Goal: Communication & Community: Answer question/provide support

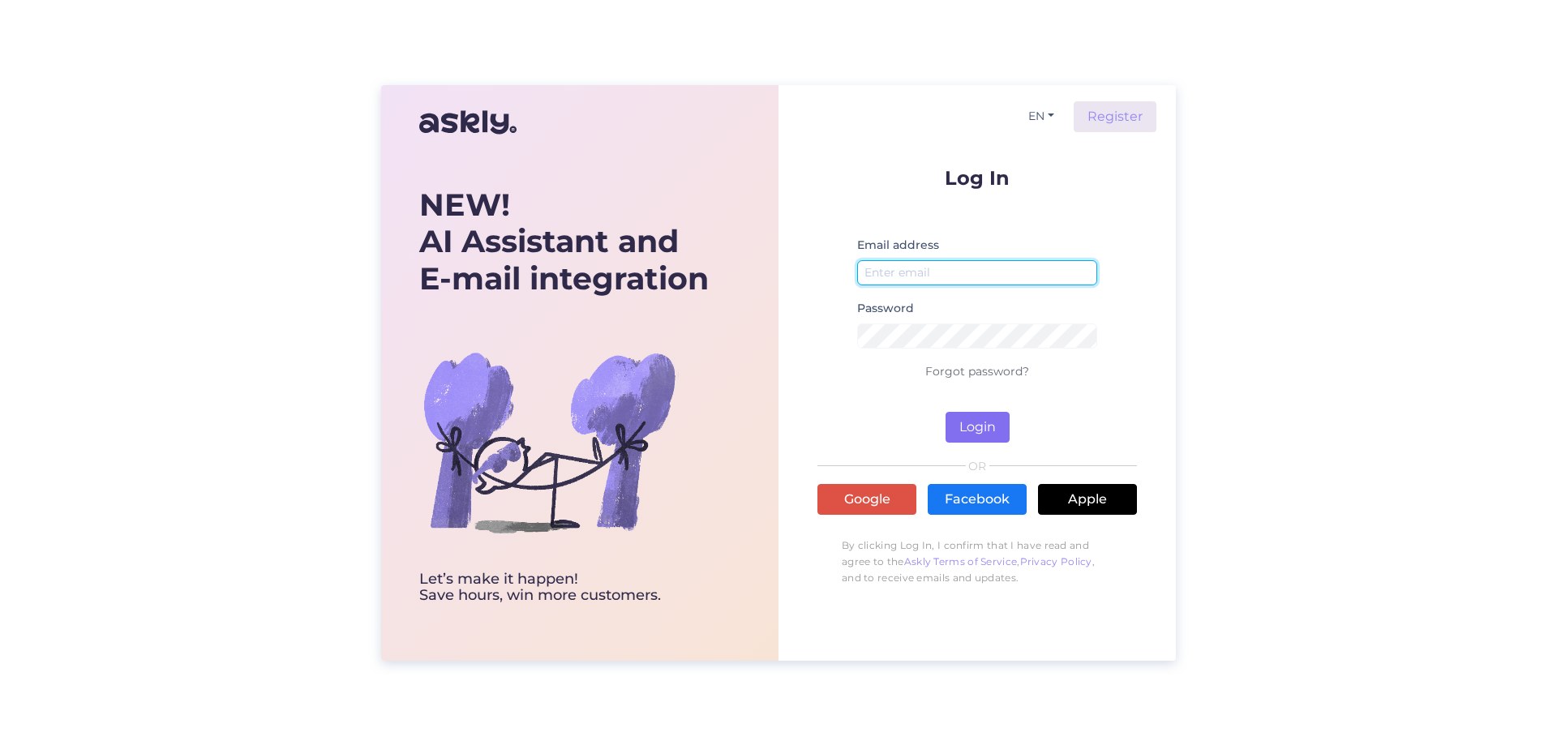
type input "[EMAIL_ADDRESS][DOMAIN_NAME]"
click at [771, 323] on button "Login" at bounding box center [978, 427] width 64 height 31
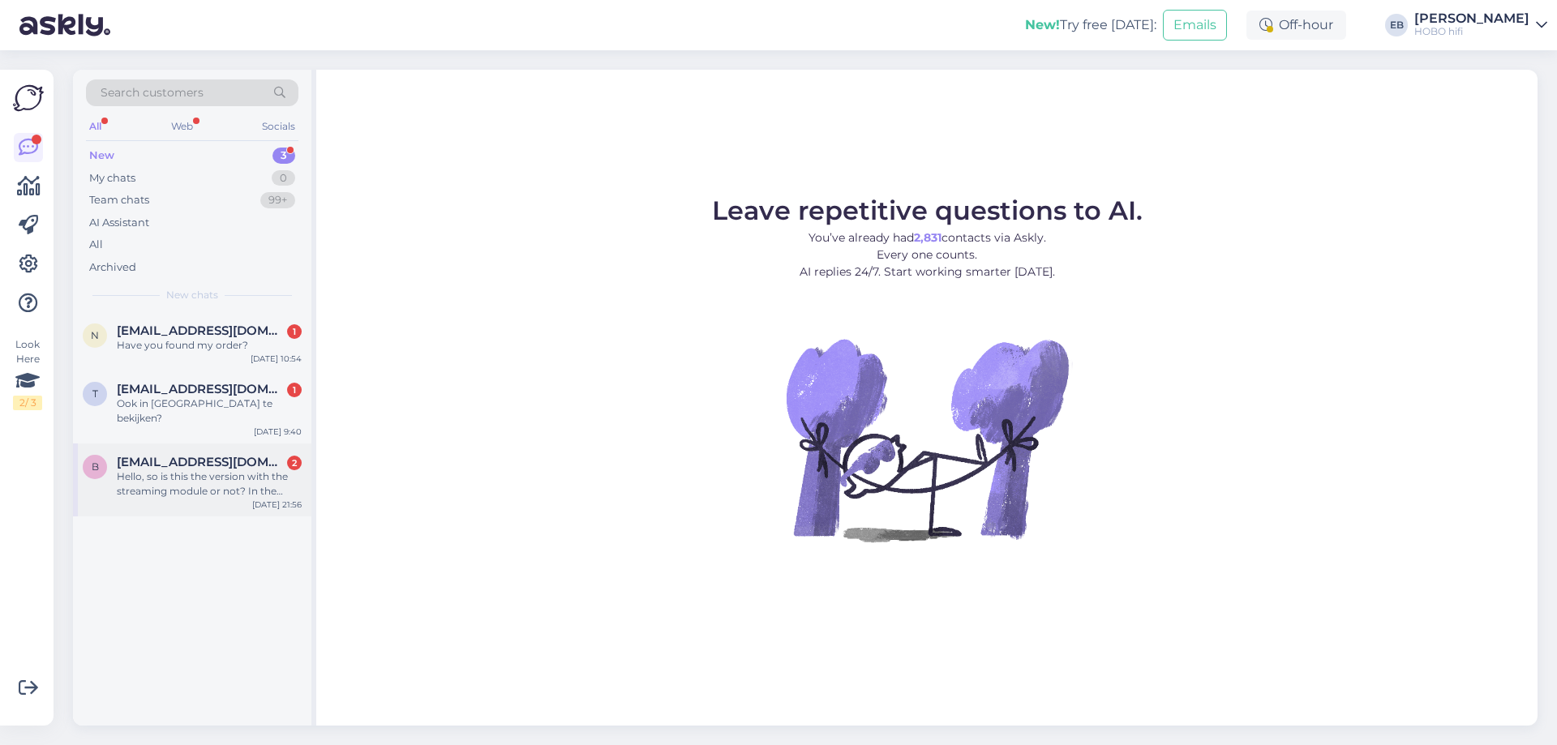
click at [251, 323] on div "Hello, so is this the version with the streaming module or not? In the descript…" at bounding box center [209, 484] width 185 height 29
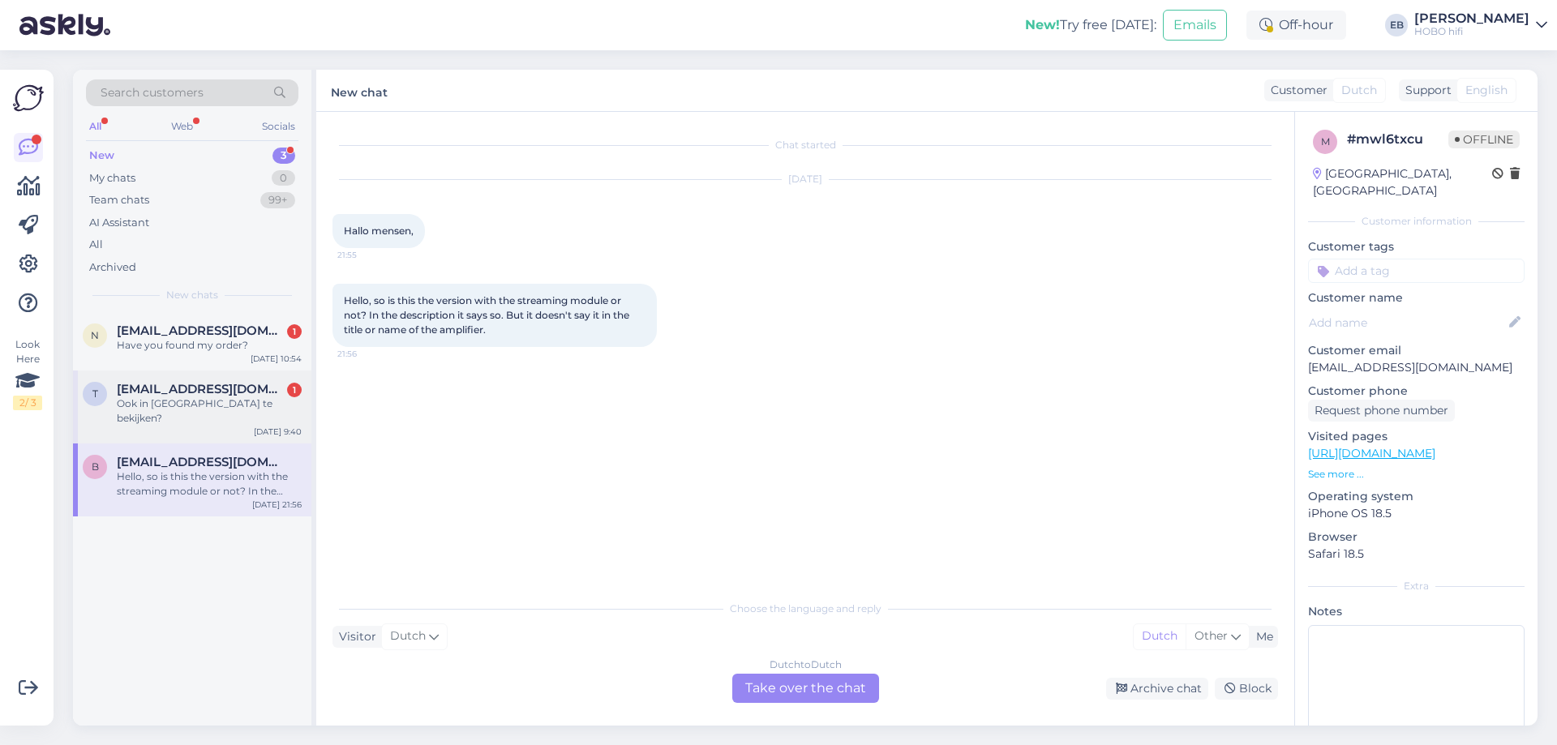
click at [208, 323] on div "Ook in [GEOGRAPHIC_DATA] te bekijken?" at bounding box center [209, 411] width 185 height 29
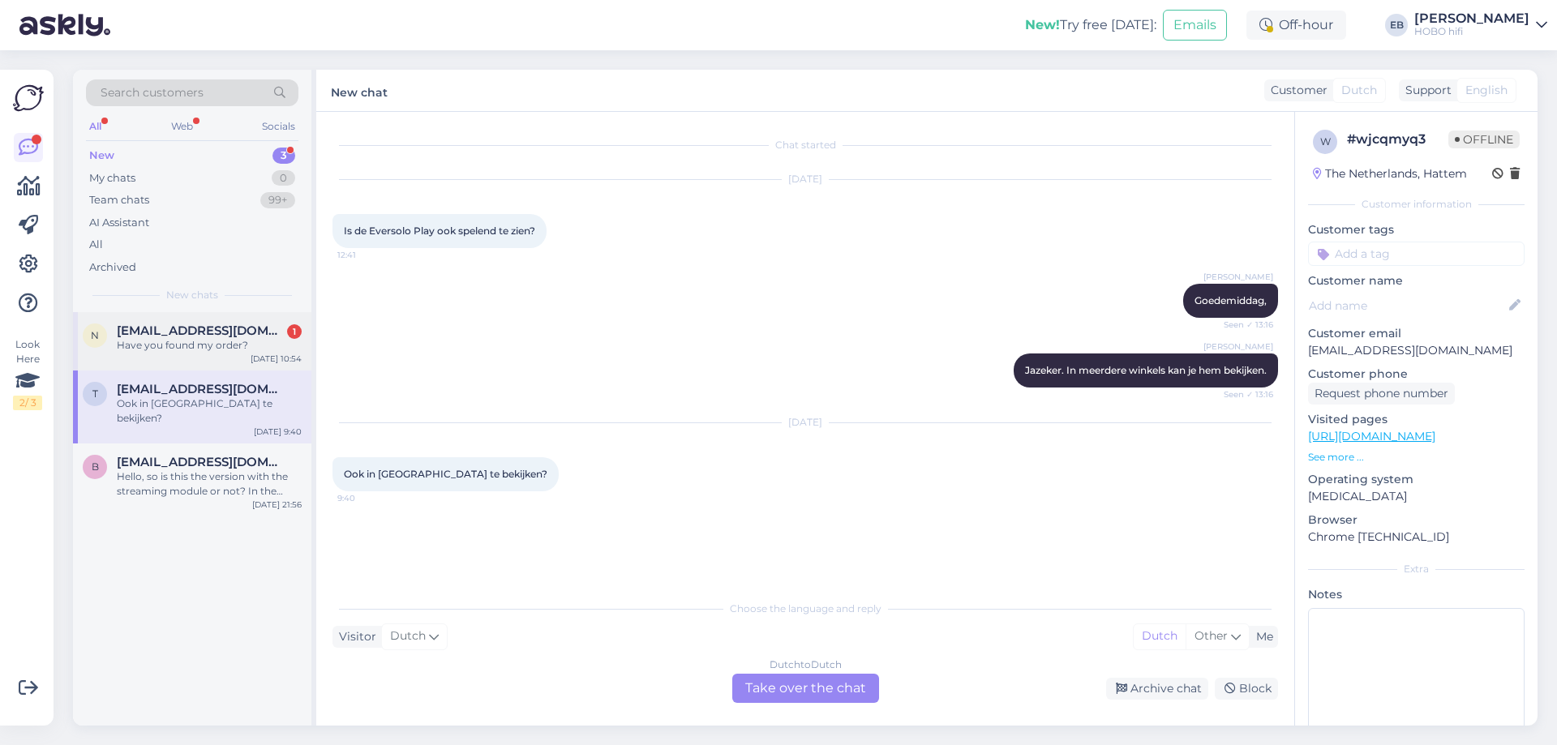
click at [122, 323] on span "[EMAIL_ADDRESS][DOMAIN_NAME]" at bounding box center [201, 331] width 169 height 15
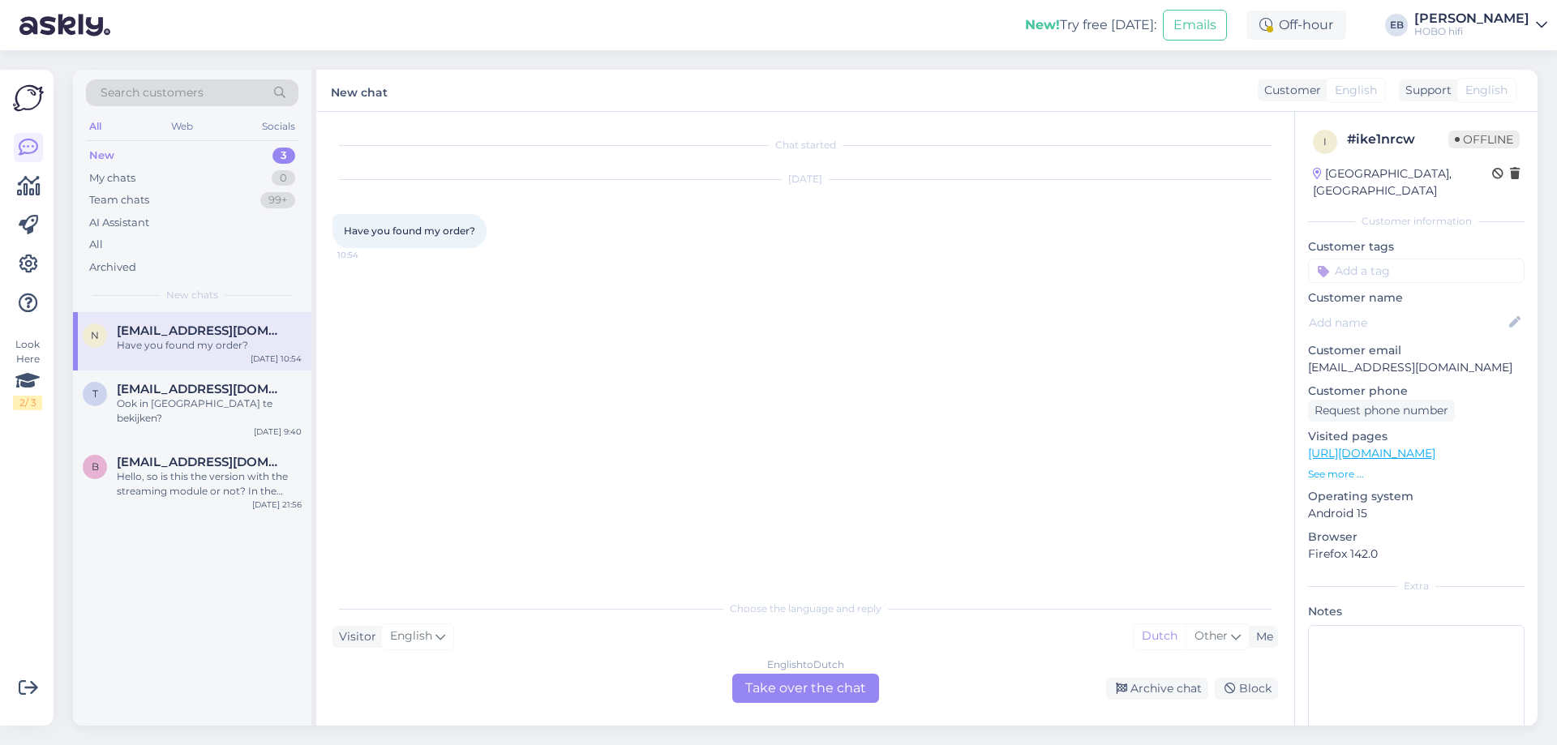
click at [771, 323] on div "English to Dutch Take over the chat" at bounding box center [805, 688] width 147 height 29
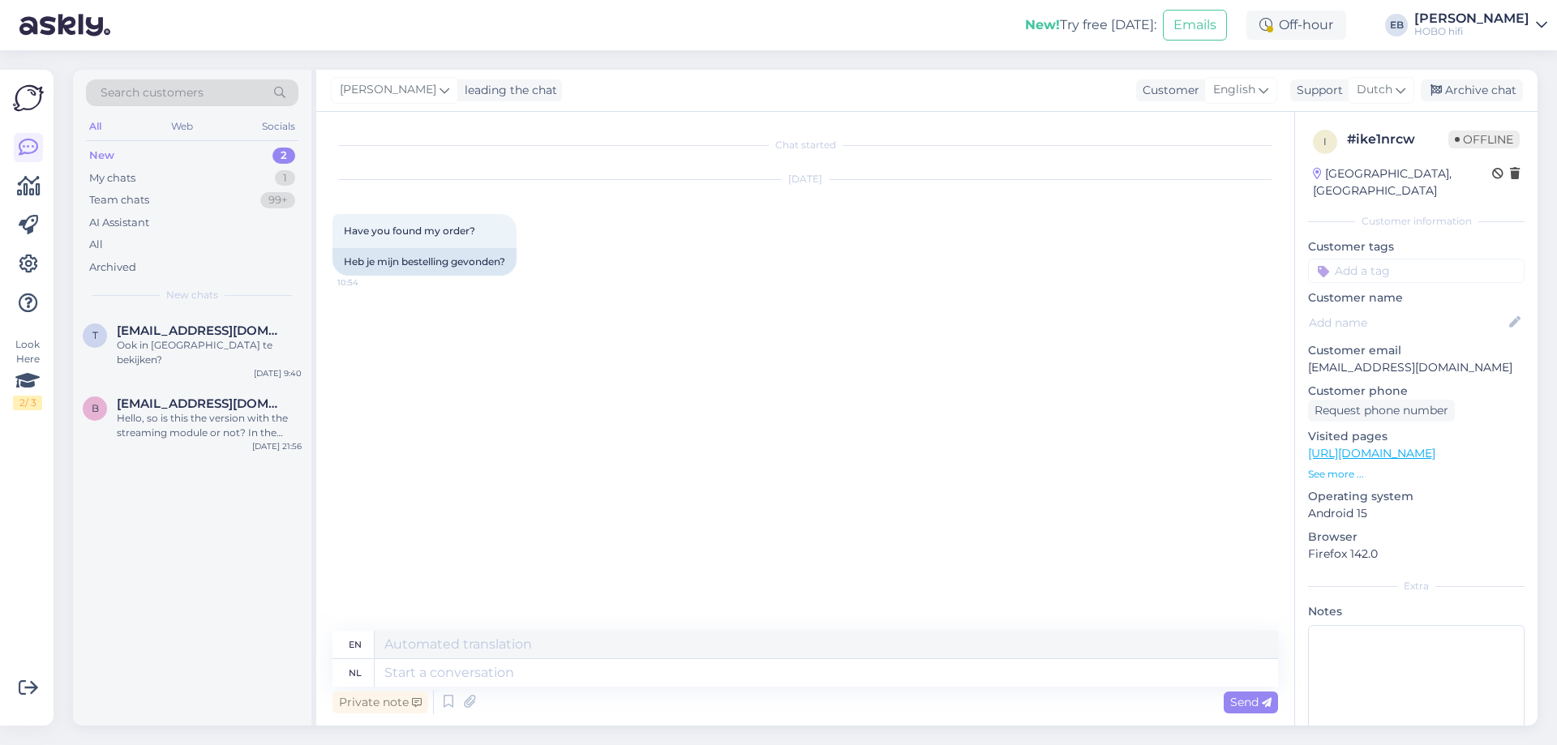
click at [771, 272] on input at bounding box center [1416, 271] width 217 height 24
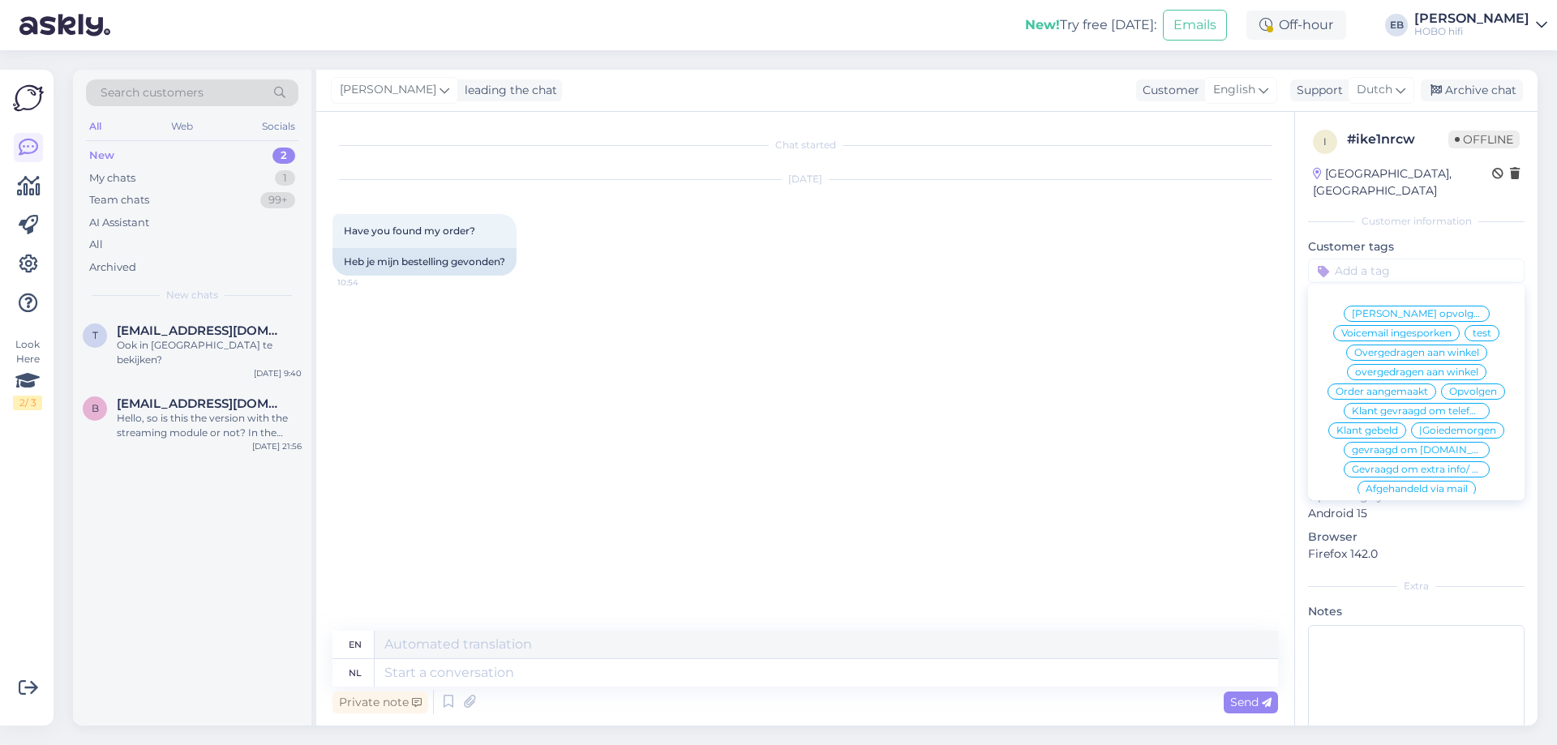
scroll to position [76, 0]
click at [771, 323] on span "Afgehandeld" at bounding box center [1376, 471] width 62 height 10
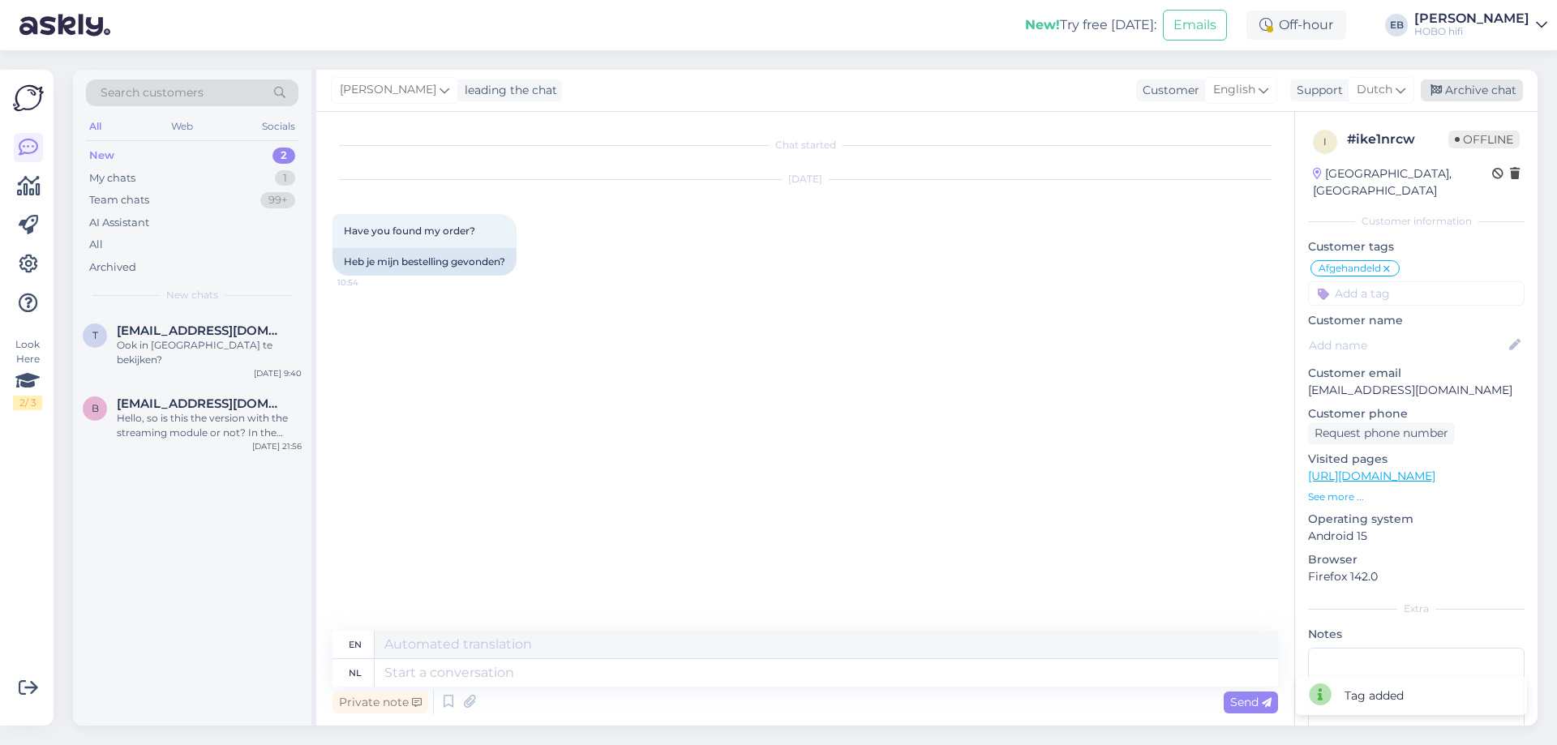
click at [771, 100] on div "Archive chat" at bounding box center [1472, 90] width 102 height 22
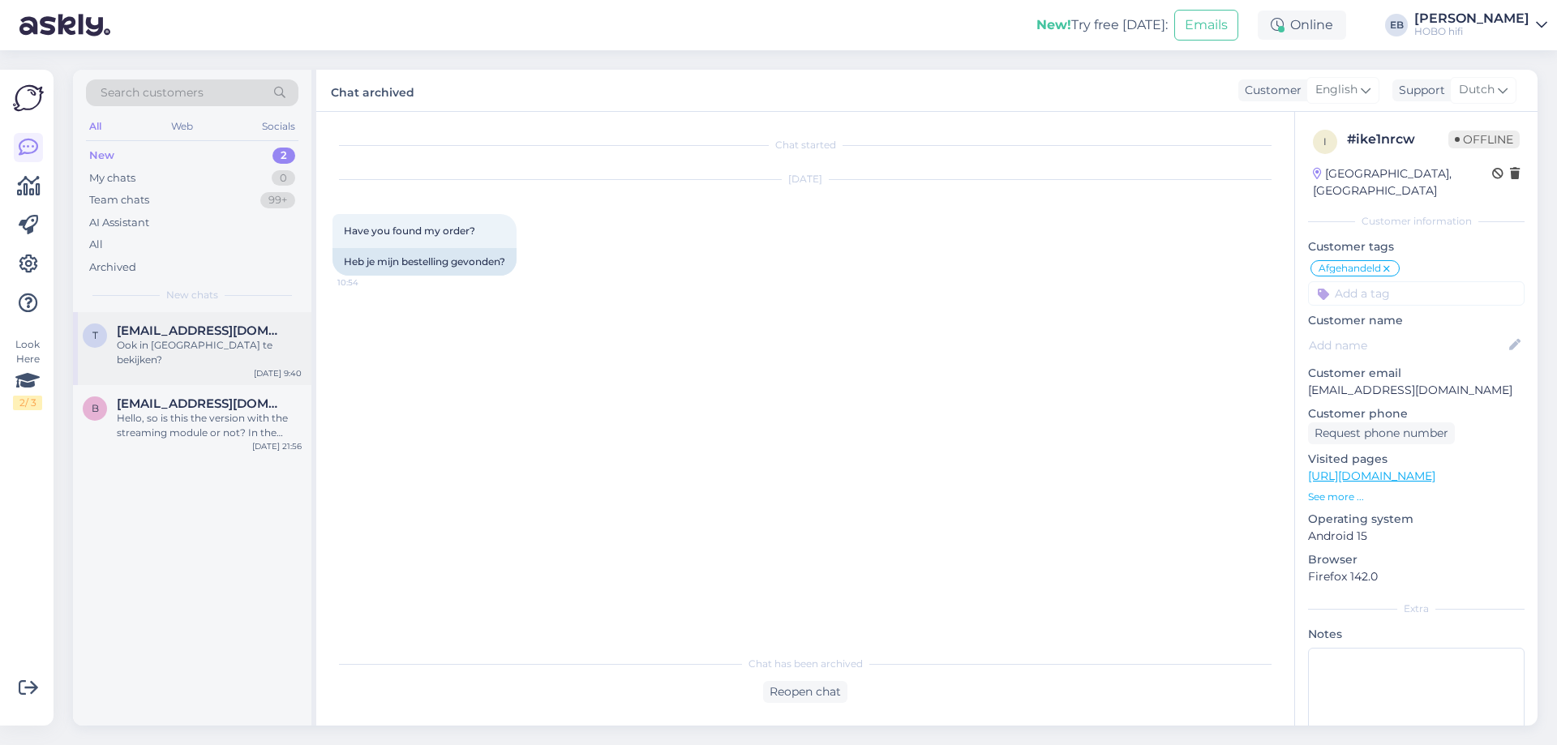
click at [222, 323] on div "[EMAIL_ADDRESS][DOMAIN_NAME]" at bounding box center [209, 331] width 185 height 15
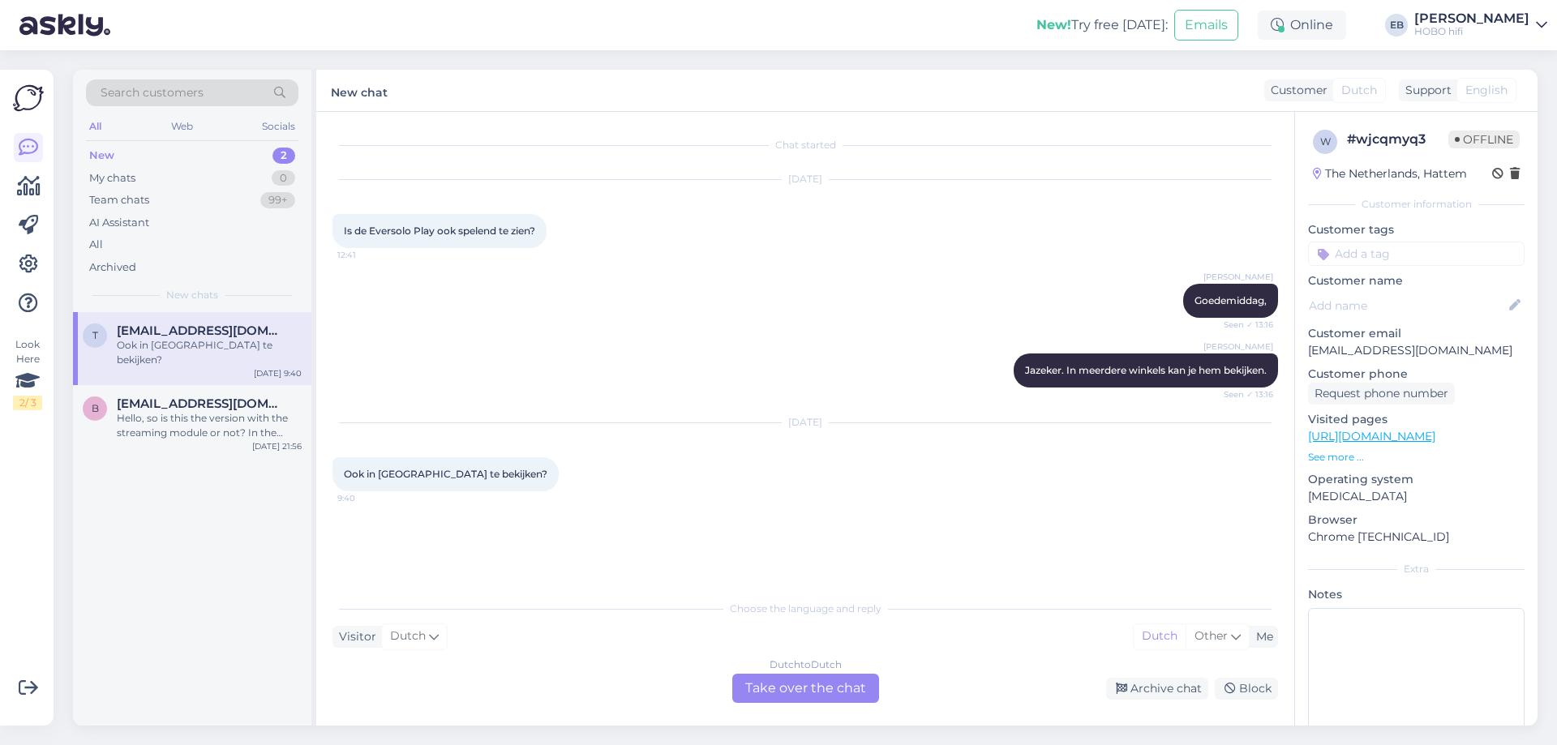
click at [771, 323] on div "Dutch to Dutch Take over the chat" at bounding box center [805, 688] width 147 height 29
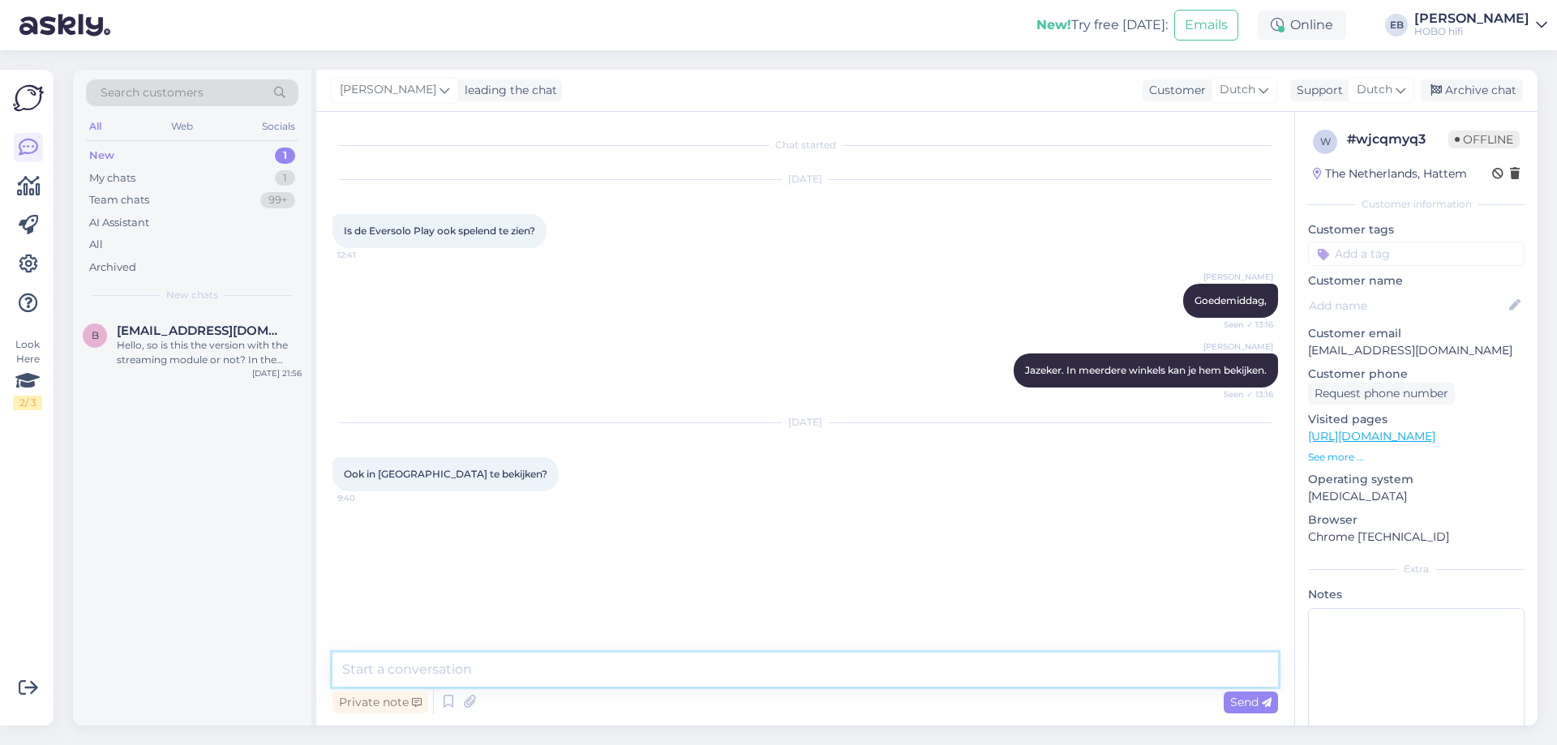
click at [639, 323] on textarea at bounding box center [806, 670] width 946 height 34
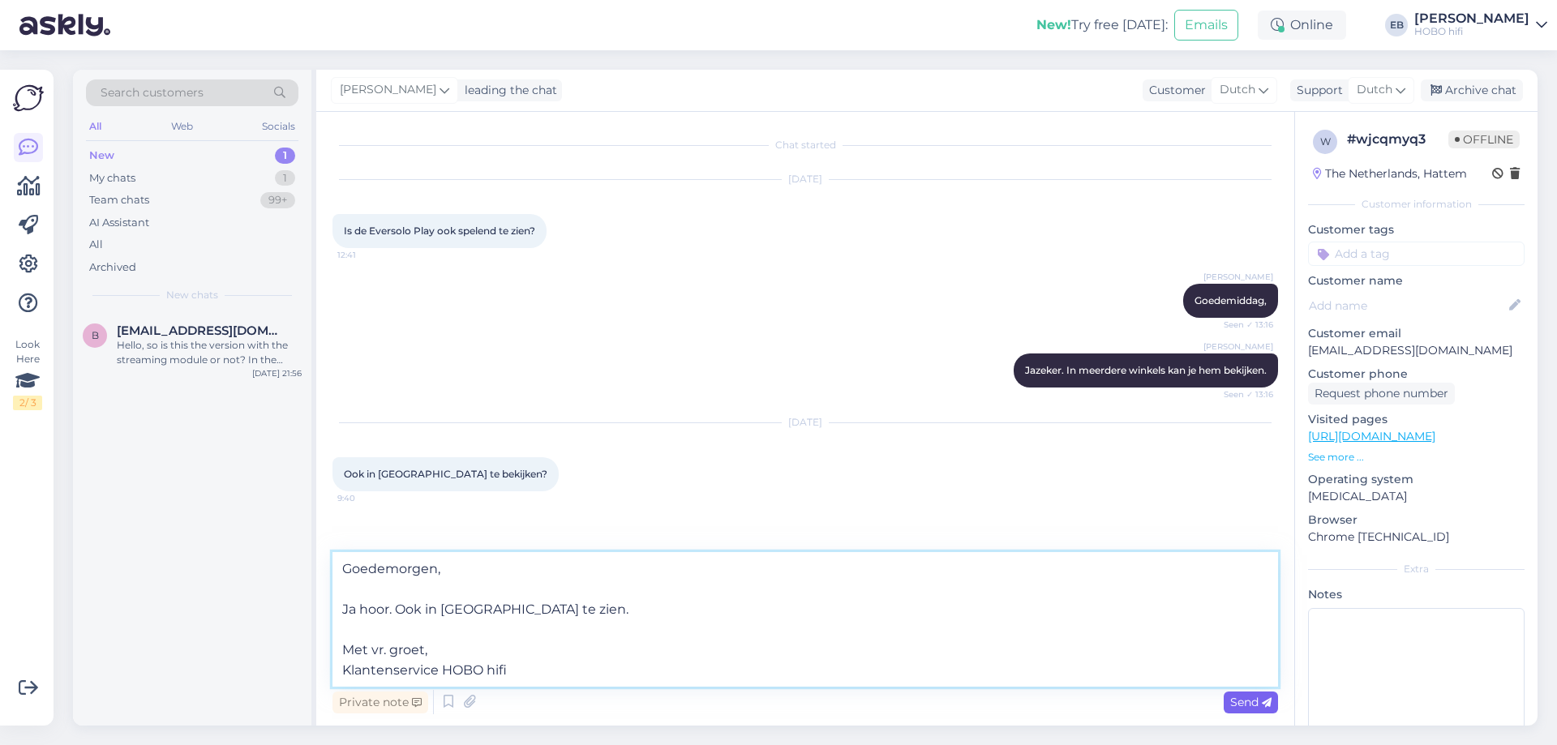
type textarea "Goedemorgen, Ja hoor. Ook in [GEOGRAPHIC_DATA] te zien. Met vr. groet, Klantens…"
click at [771, 323] on div "Send" at bounding box center [1251, 703] width 54 height 22
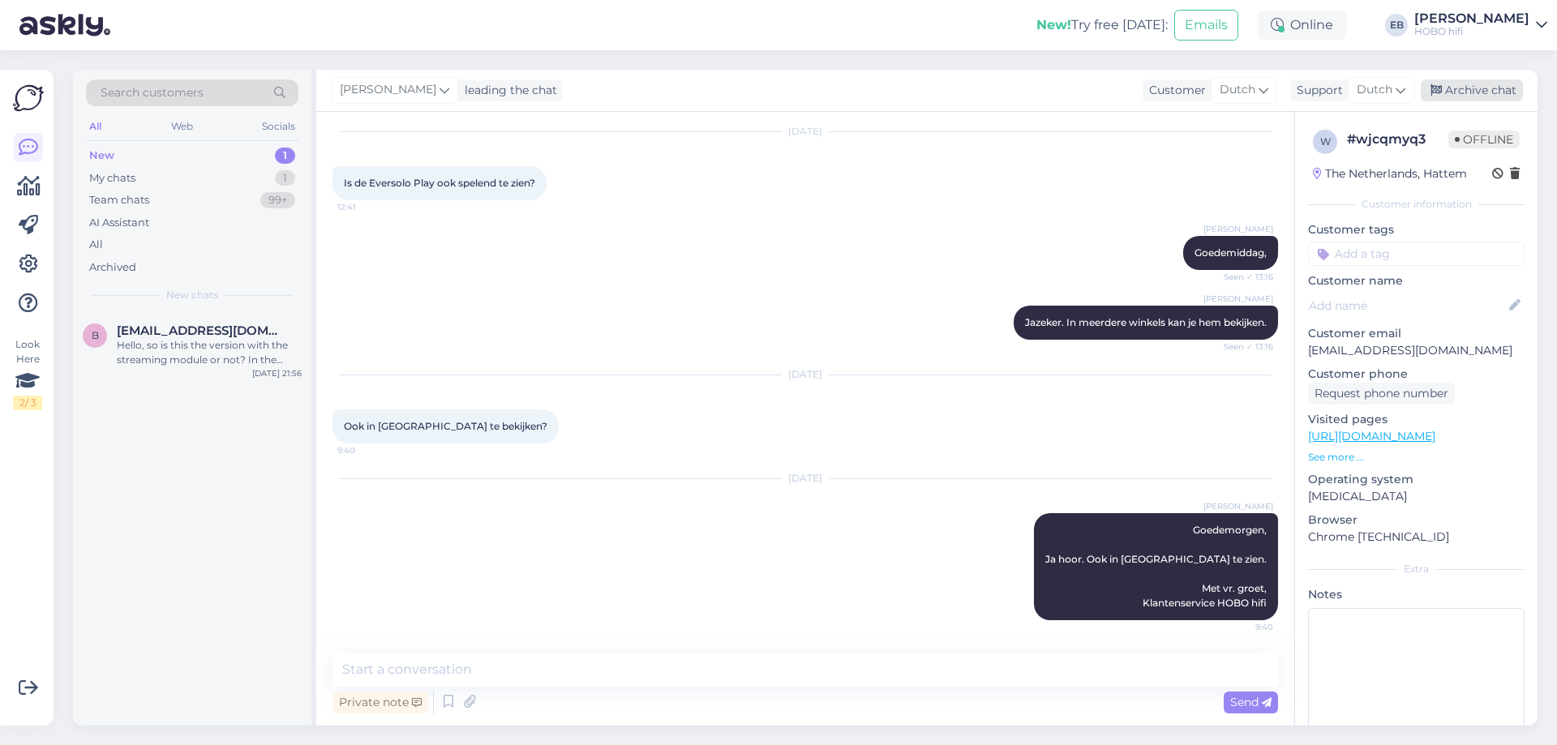
click at [771, 96] on div "Archive chat" at bounding box center [1472, 90] width 102 height 22
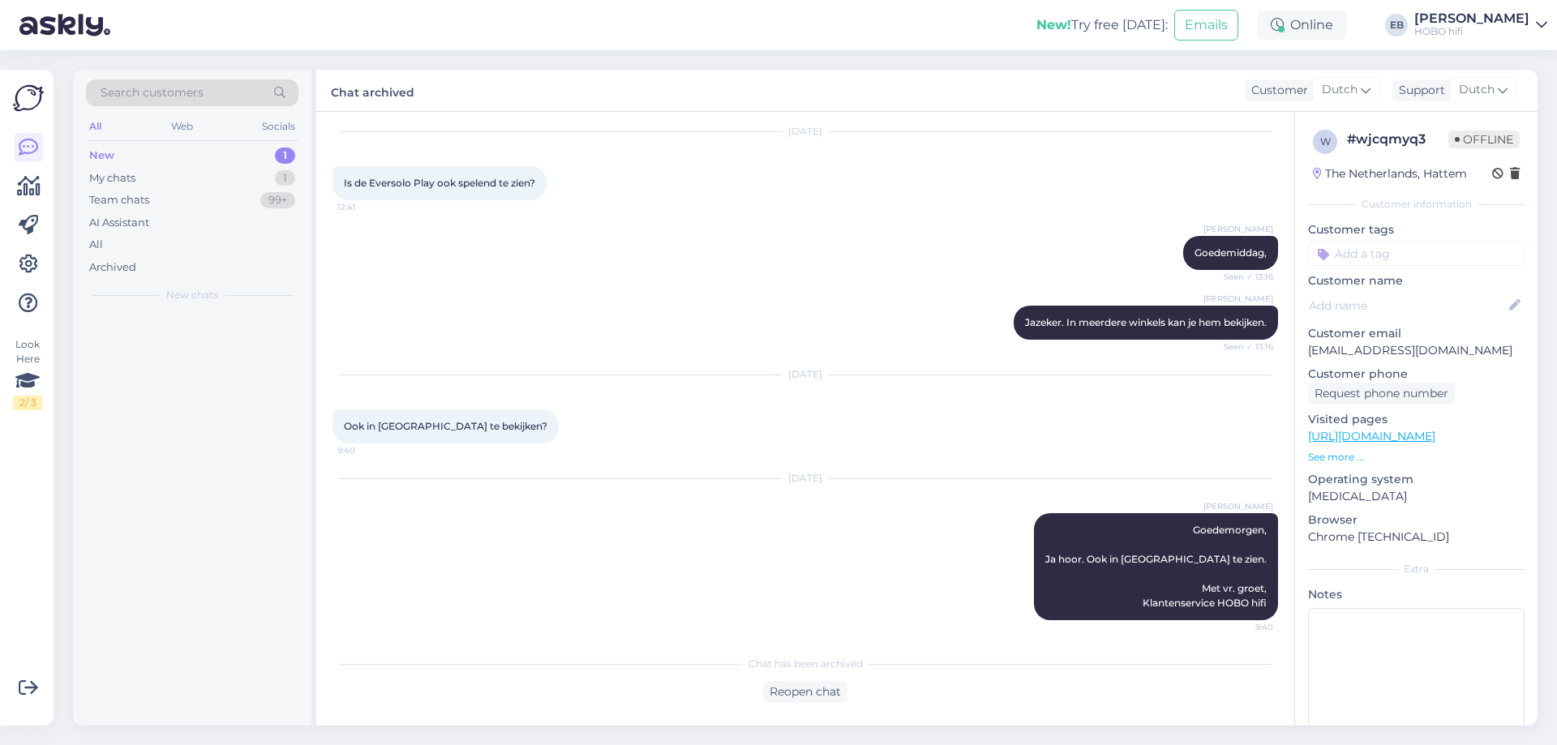
scroll to position [54, 0]
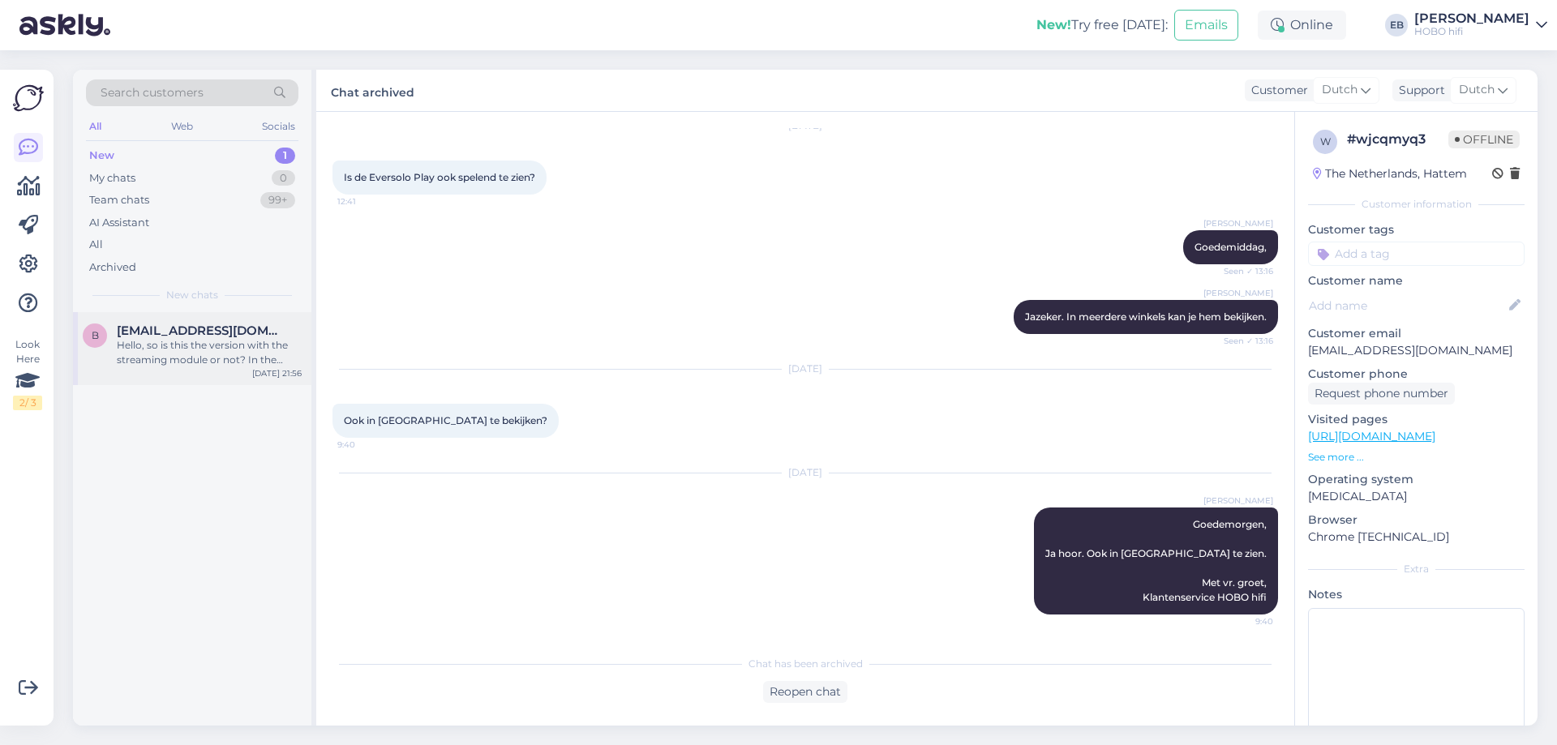
click at [182, 323] on div "b [EMAIL_ADDRESS][DOMAIN_NAME] Hello, so is this the version with the streaming…" at bounding box center [192, 348] width 238 height 73
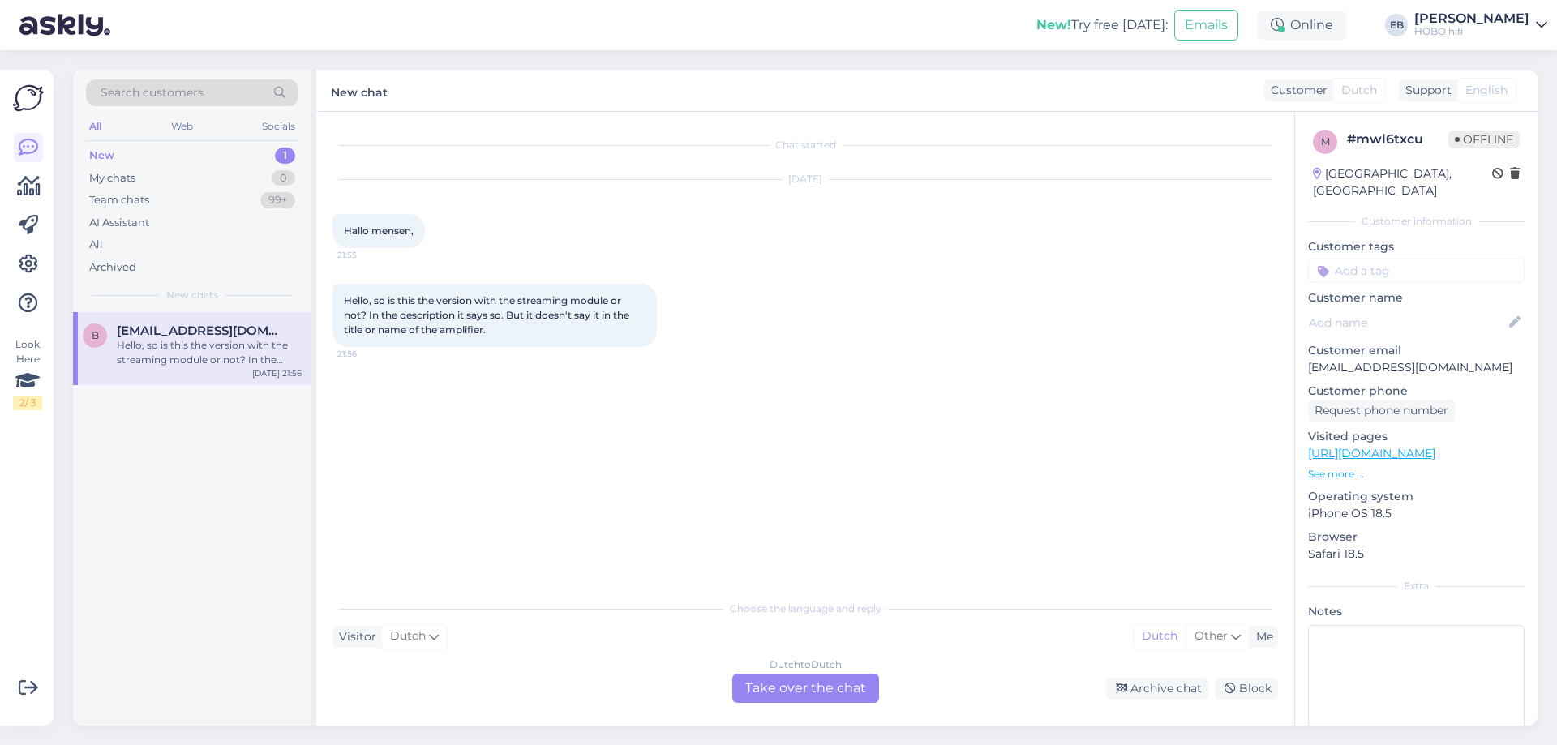
click at [771, 323] on div "Dutch to Dutch Take over the chat" at bounding box center [805, 688] width 147 height 29
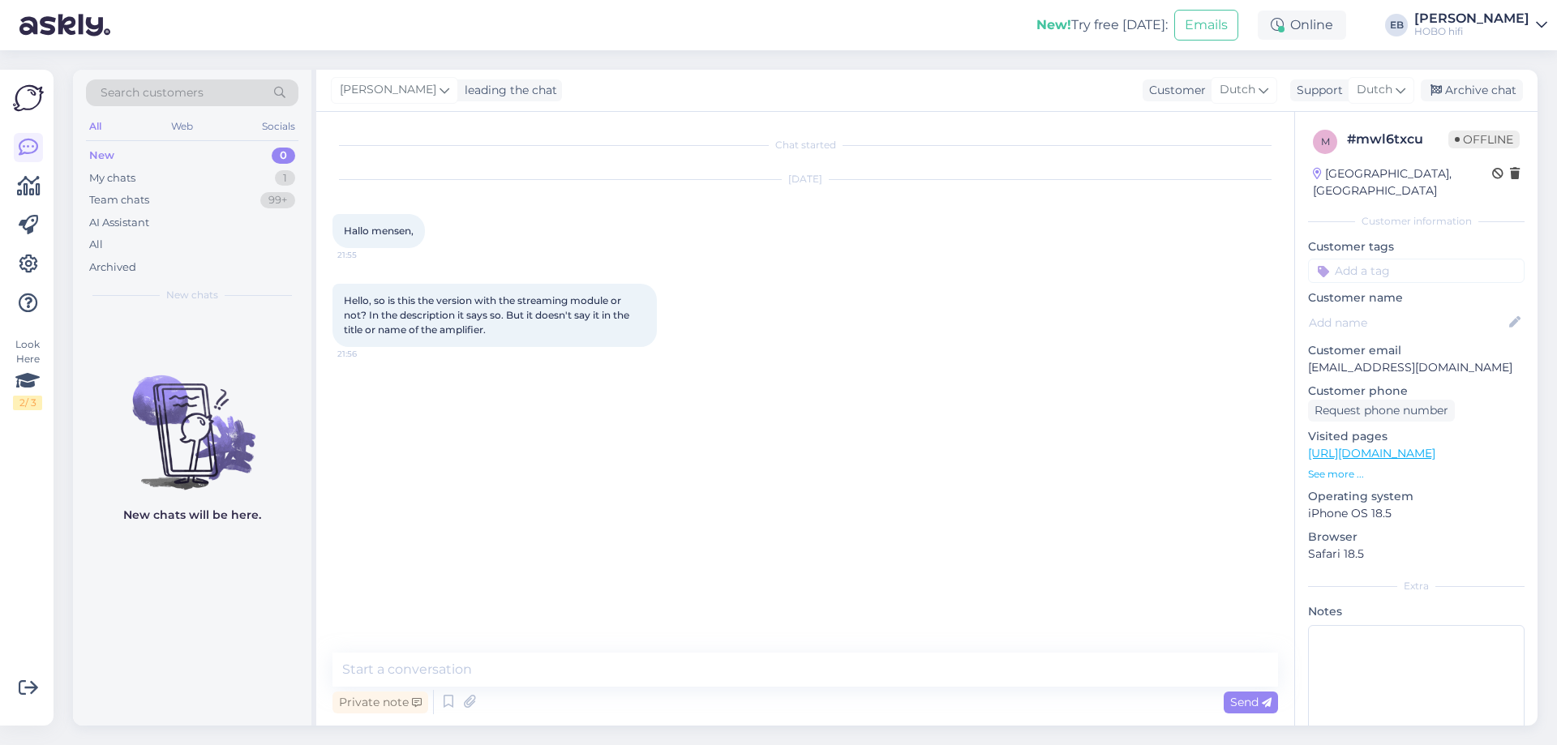
click at [771, 323] on link "[URL][DOMAIN_NAME]" at bounding box center [1371, 453] width 127 height 15
click at [371, 323] on textarea at bounding box center [806, 670] width 946 height 34
type textarea "G"
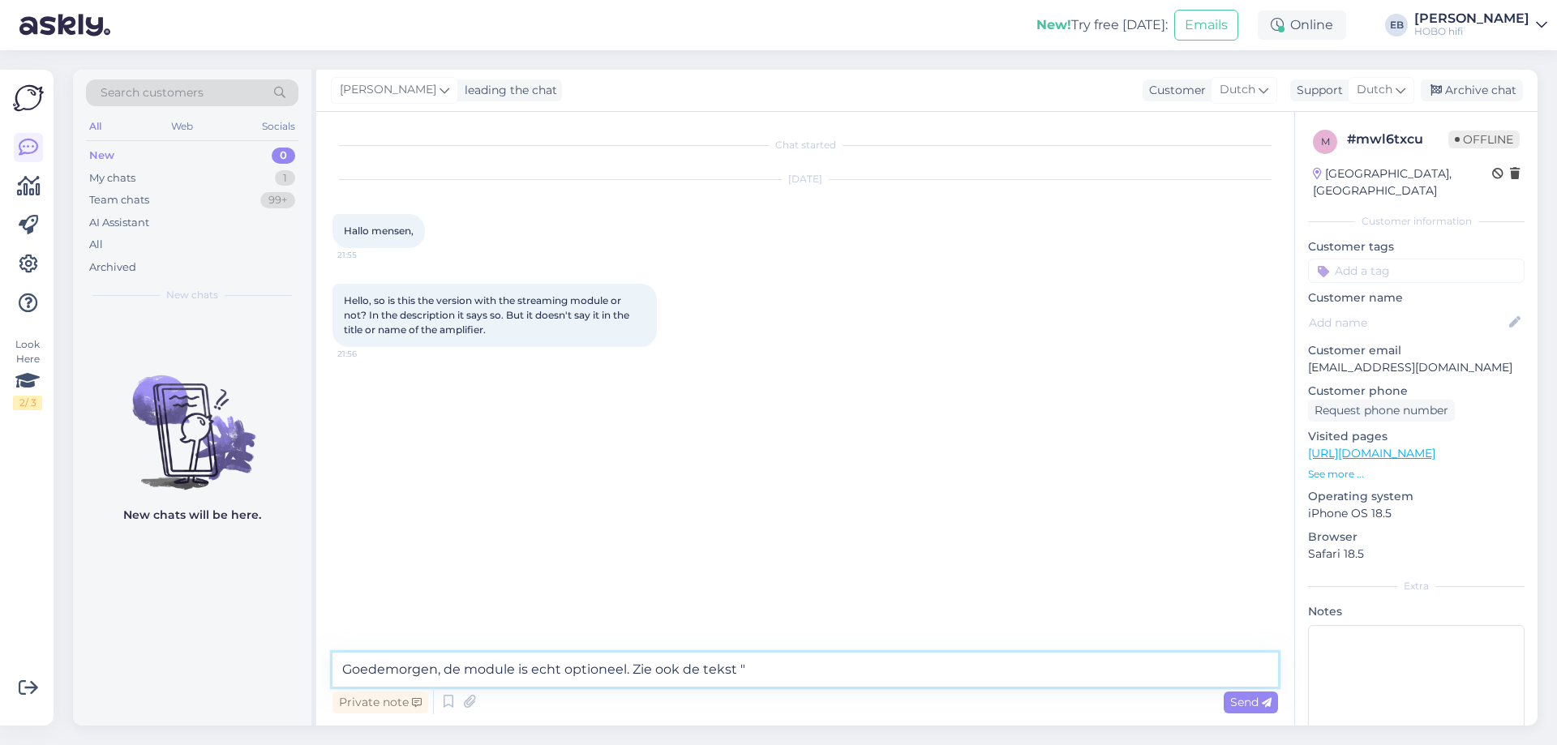
paste textarea "Middels de toevoeging van de optionele MDC2 BluOS-D module, wordt ook Dirac Liv…"
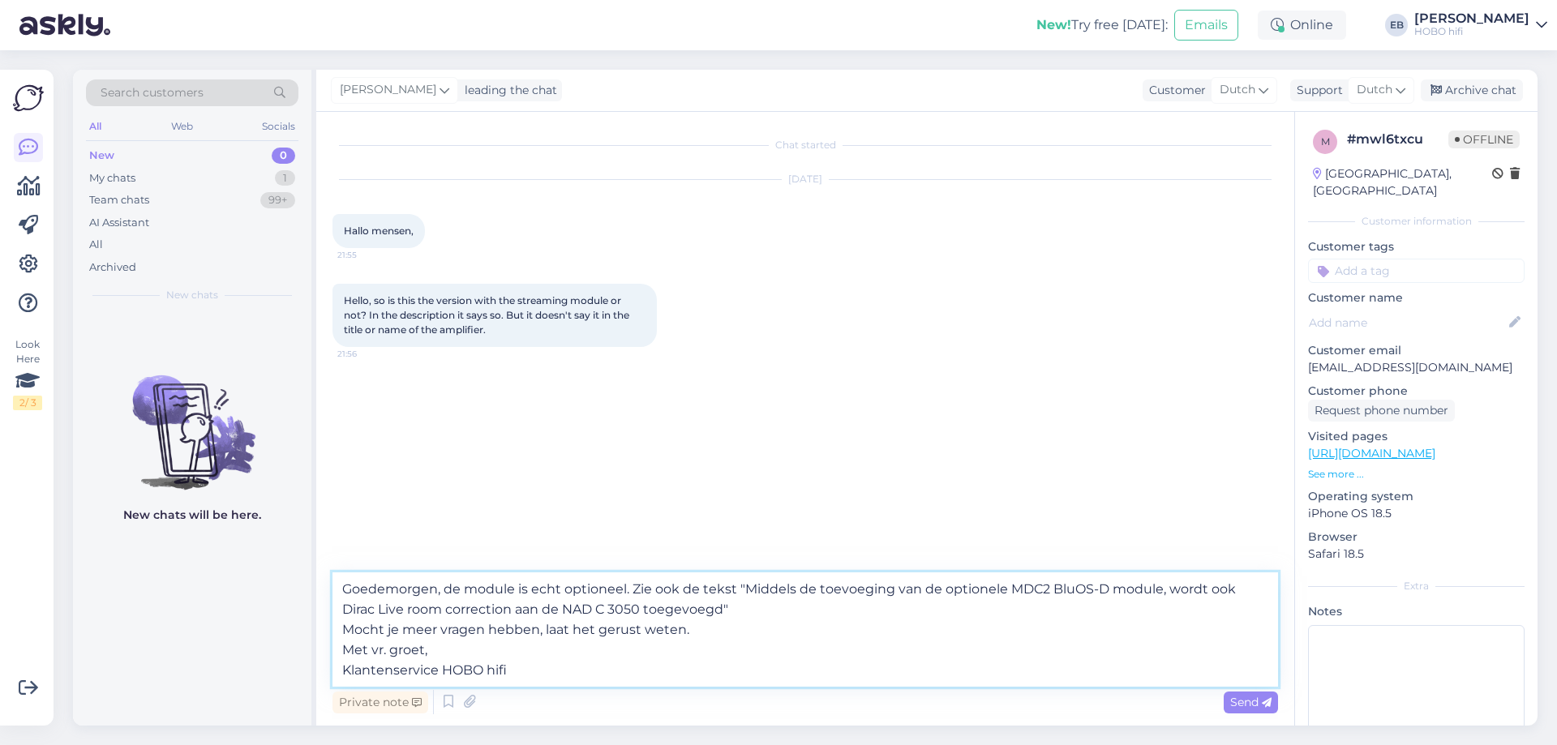
click at [517, 323] on textarea "Goedemorgen, de module is echt optioneel. Zie ook de tekst "Middels de toevoegi…" at bounding box center [806, 630] width 946 height 114
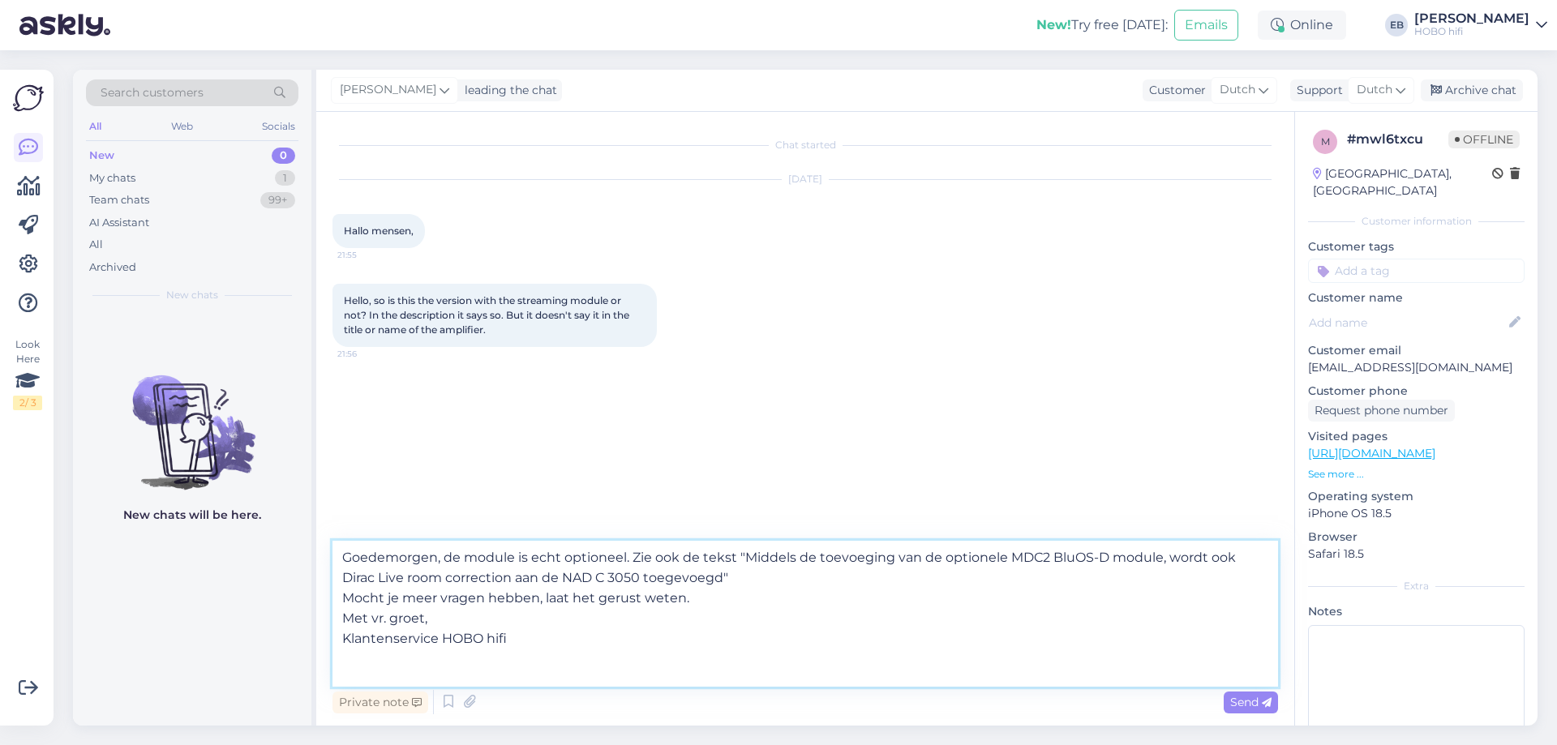
paste textarea "Good morning, the module is truly optional. See also the text "The addition of …"
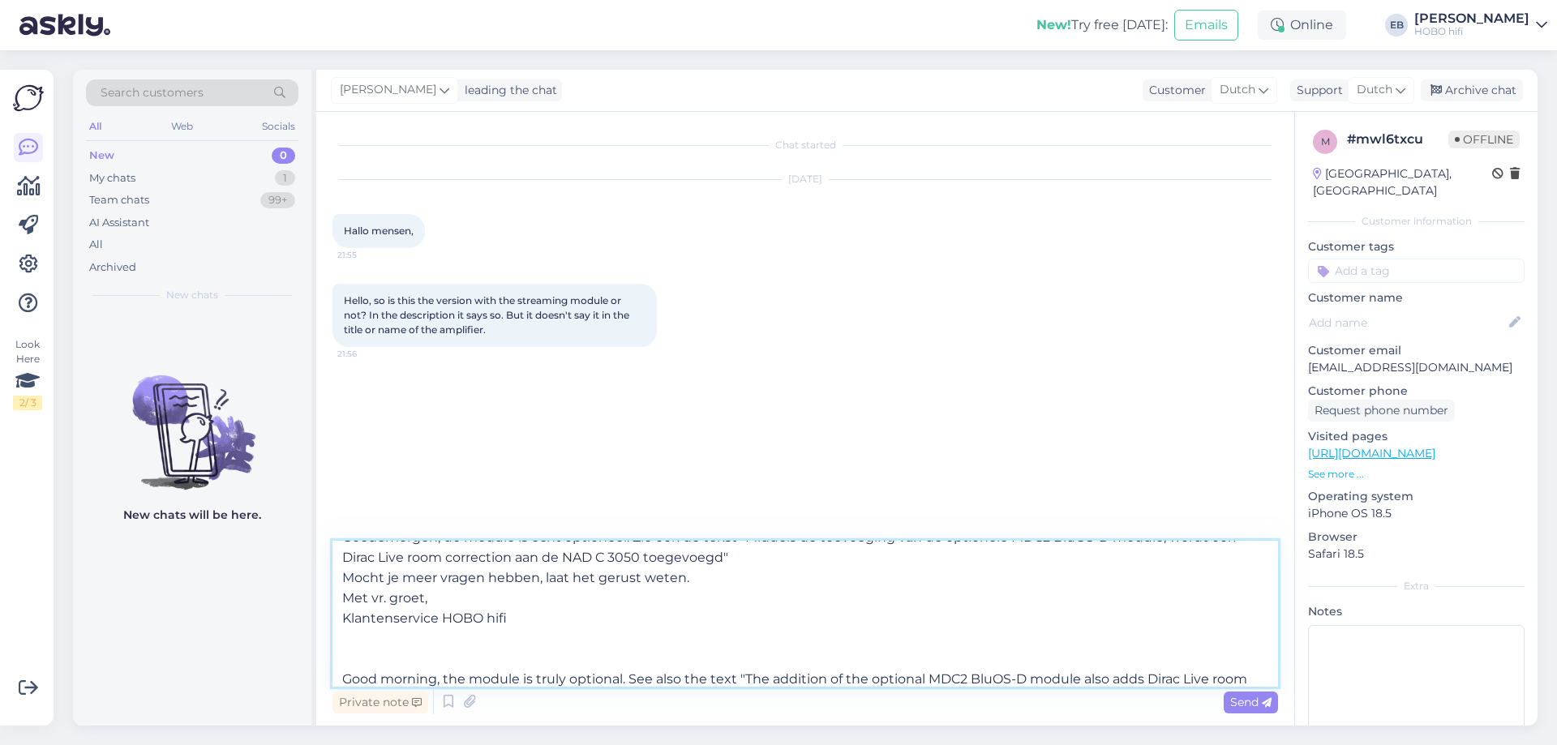
scroll to position [101, 0]
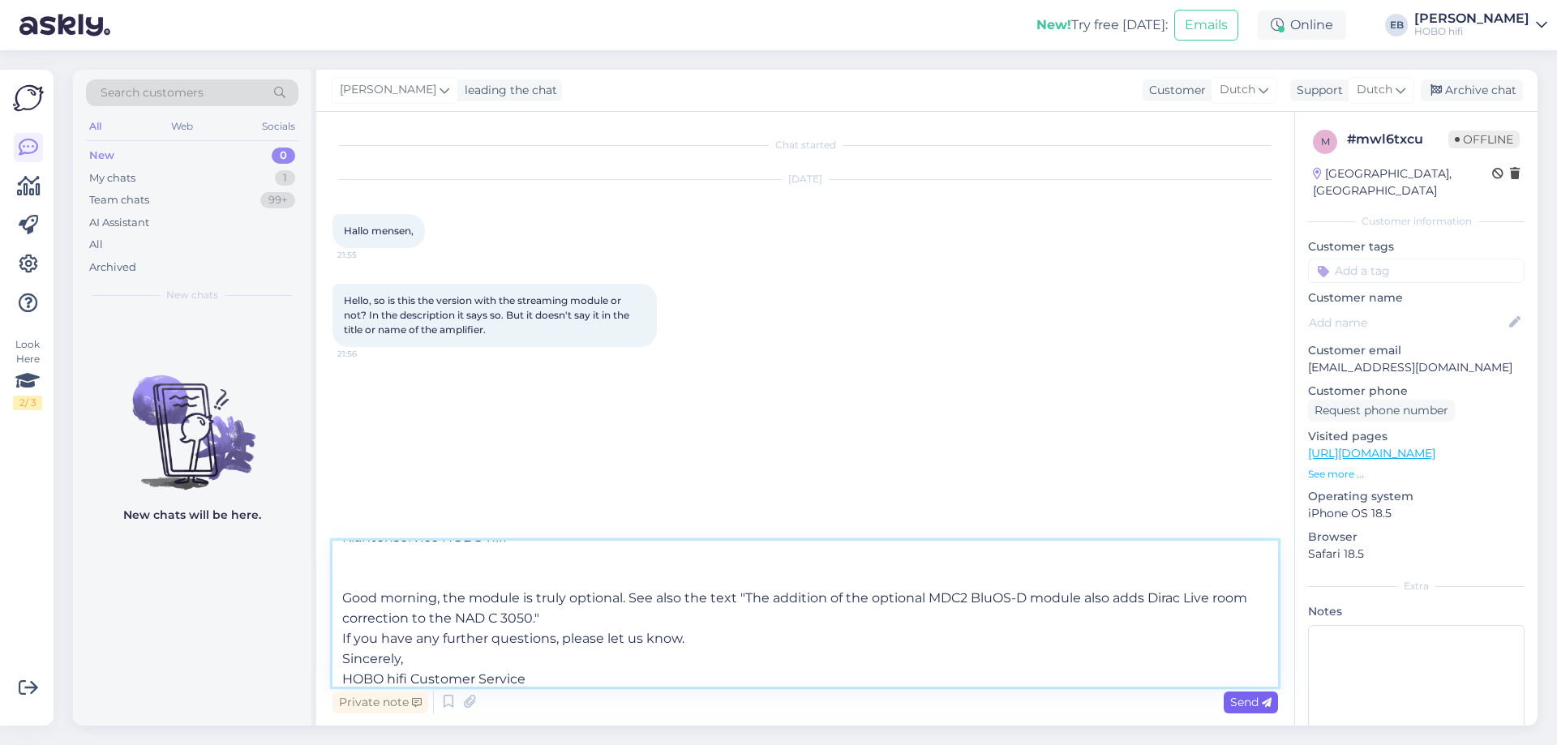
type textarea "Goedemorgen, de module is echt optioneel. Zie ook de tekst "Middels de toevoegi…"
click at [771, 323] on div "Send" at bounding box center [1251, 703] width 54 height 22
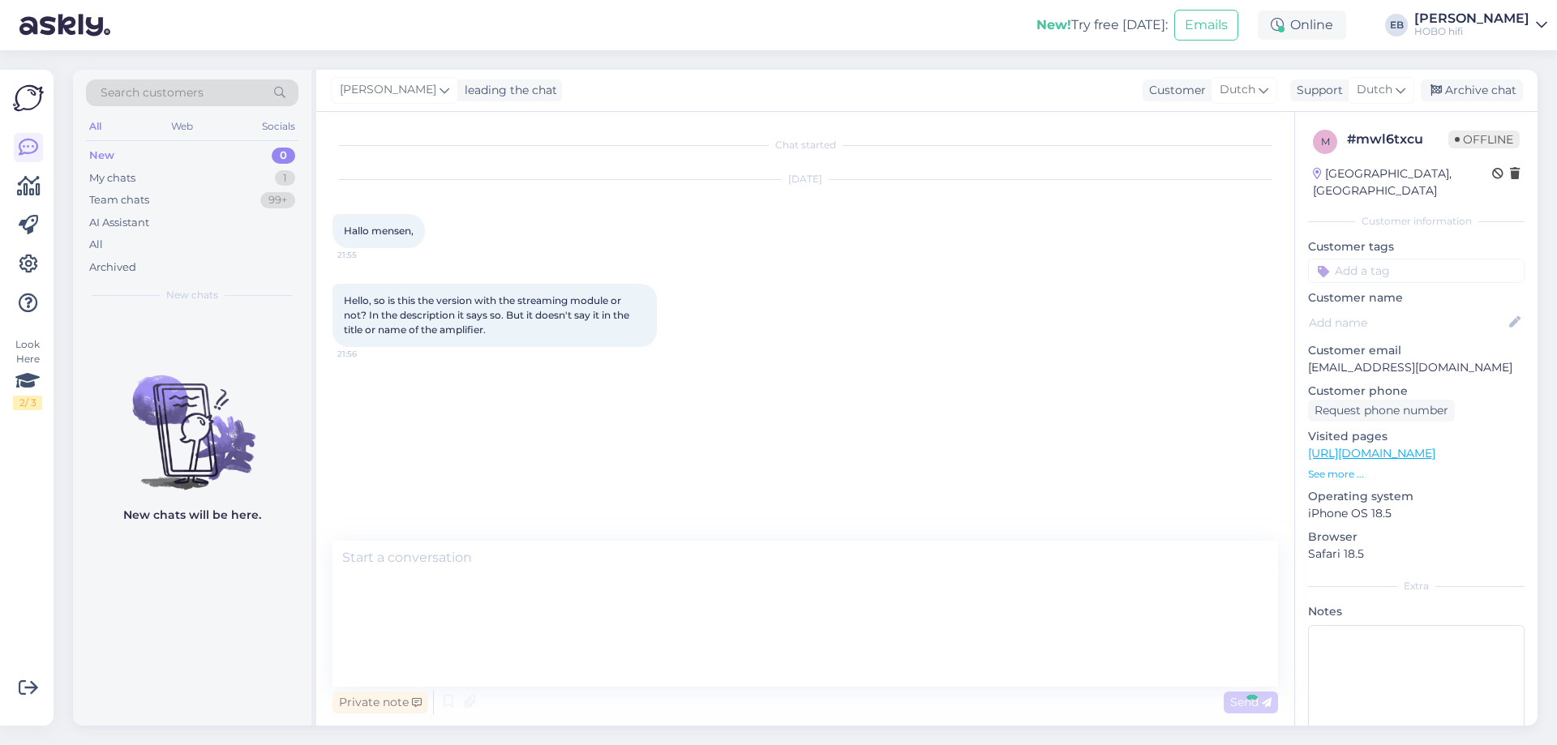
scroll to position [0, 0]
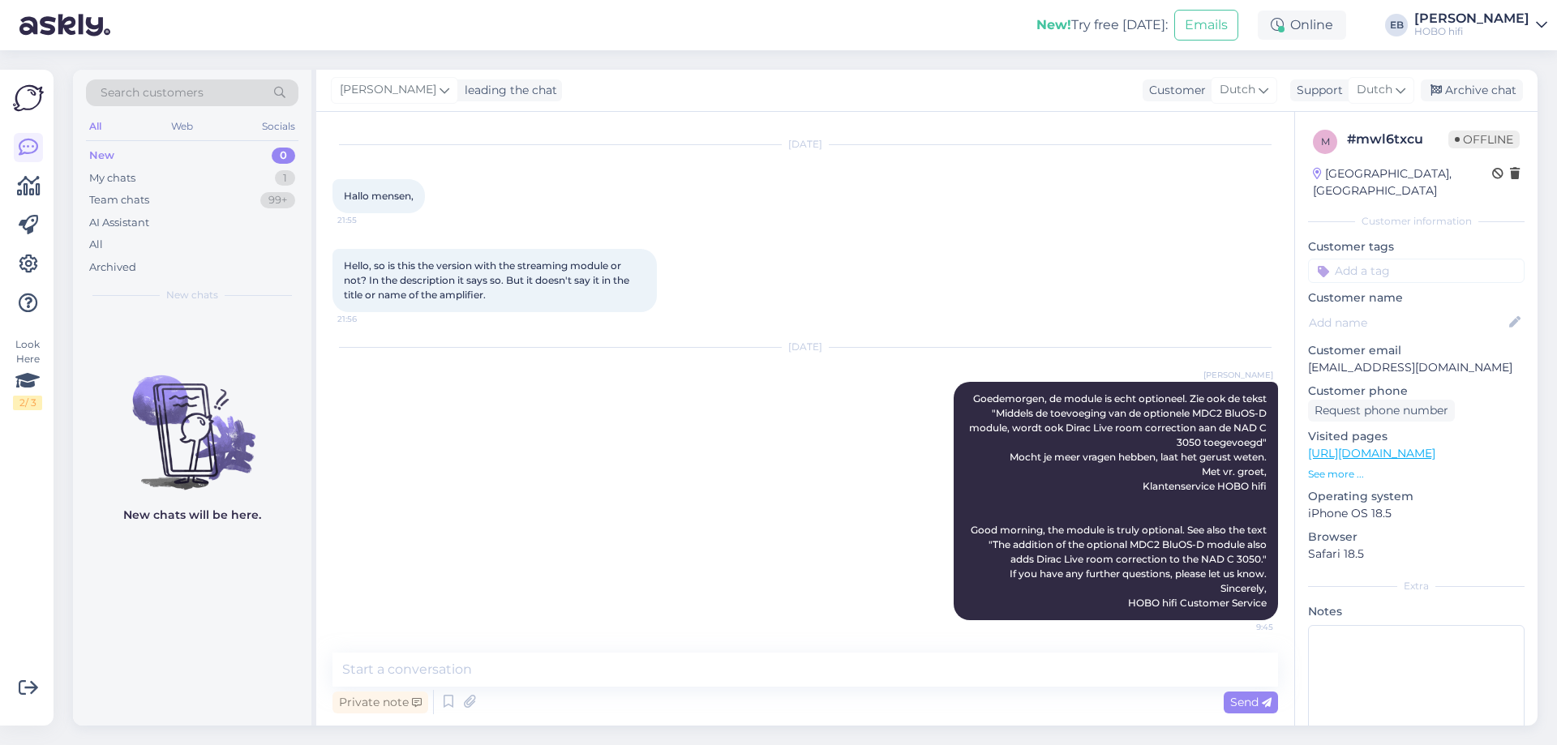
click at [771, 260] on input at bounding box center [1416, 271] width 217 height 24
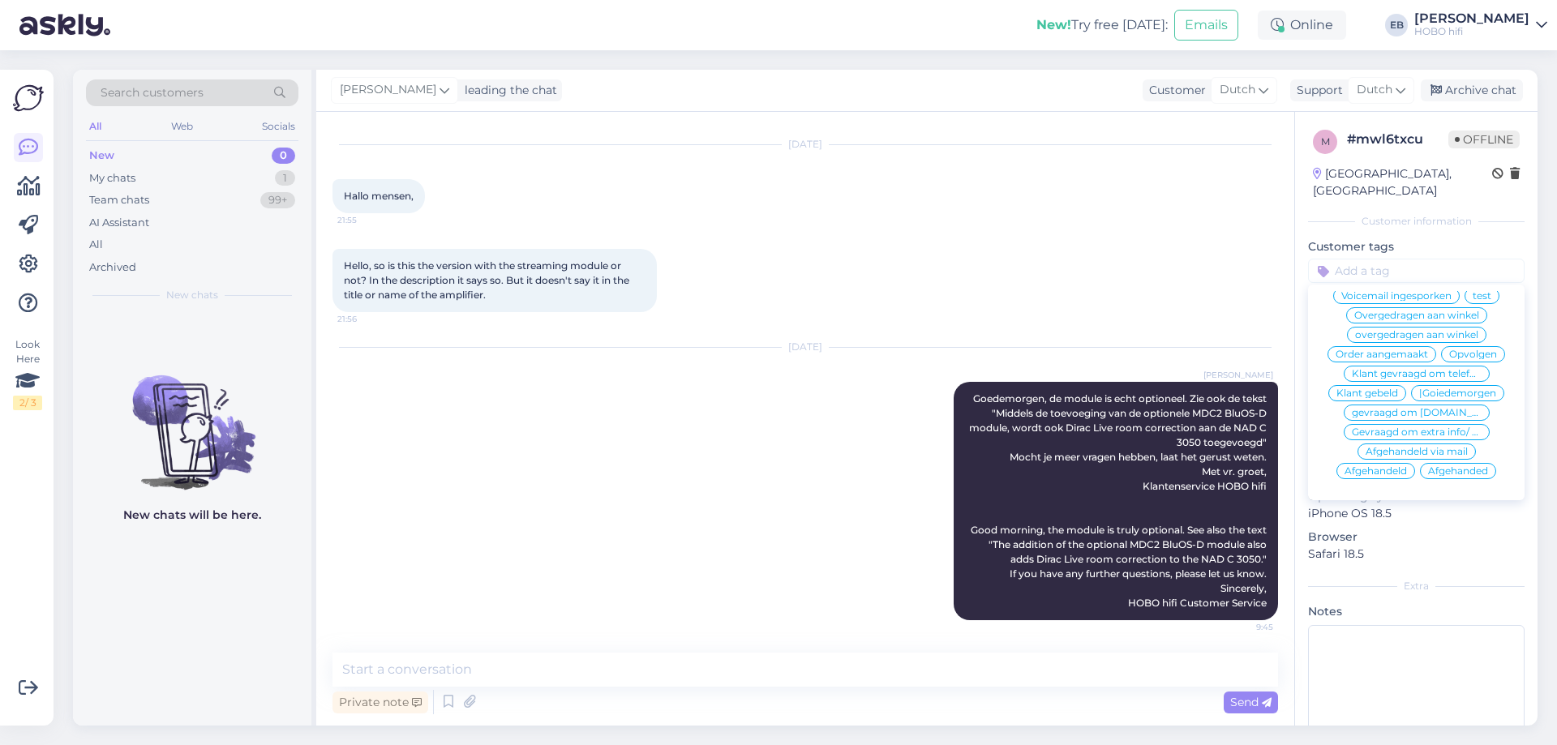
click at [771, 323] on span "Afgehandeld" at bounding box center [1376, 471] width 62 height 10
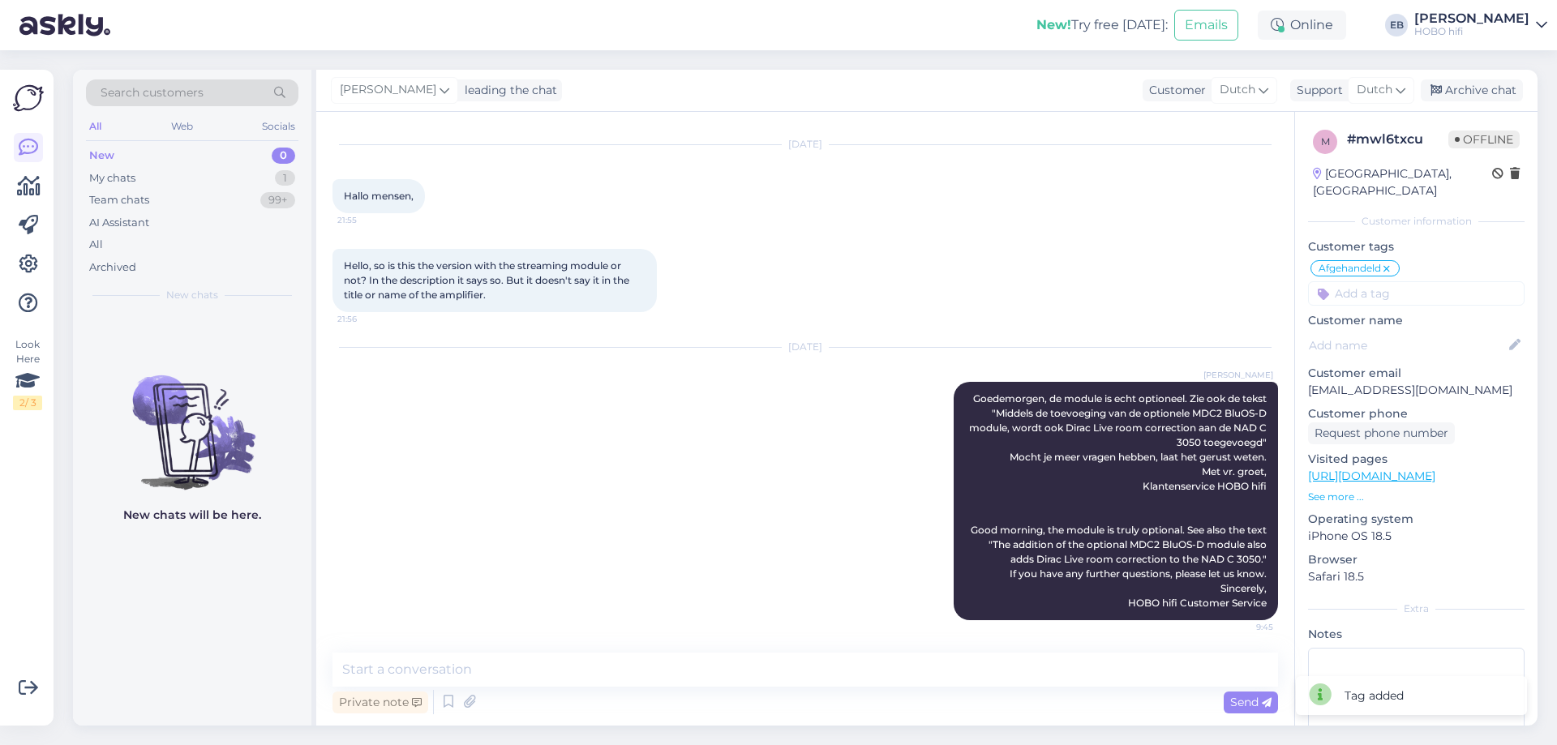
click at [771, 102] on div "[PERSON_NAME] leading the chat Customer Dutch Support Dutch Archive chat" at bounding box center [926, 91] width 1221 height 42
